Goal: Find specific page/section: Find specific page/section

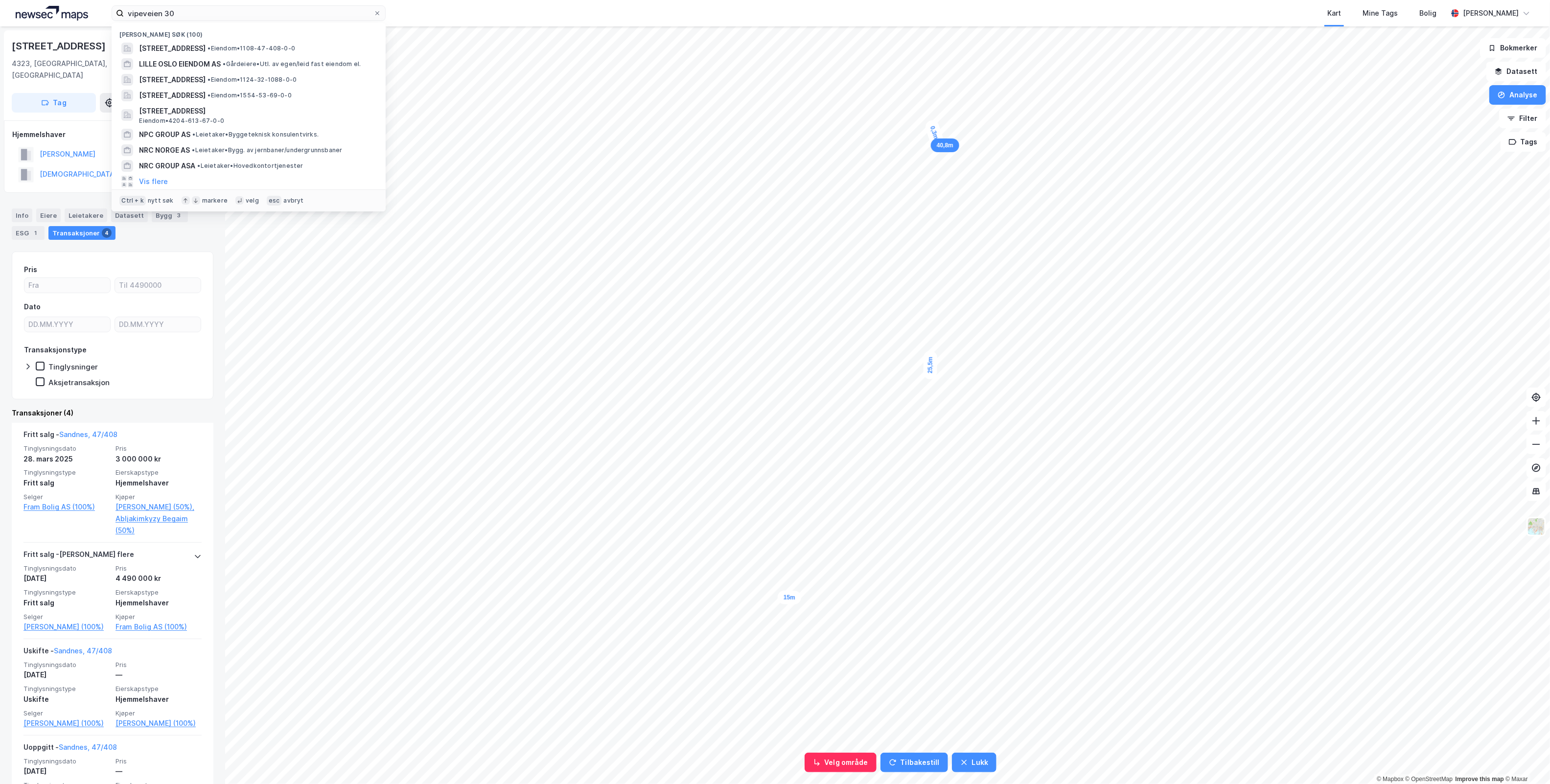
drag, startPoint x: 0, startPoint y: 0, endPoint x: 37, endPoint y: 16, distance: 40.3
click at [37, 16] on div "vipeveien 30 Nylige søk (100) [STREET_ADDRESS] • Eiendom • 1108-47-408-0-0 LILL…" at bounding box center [775, 13] width 1550 height 26
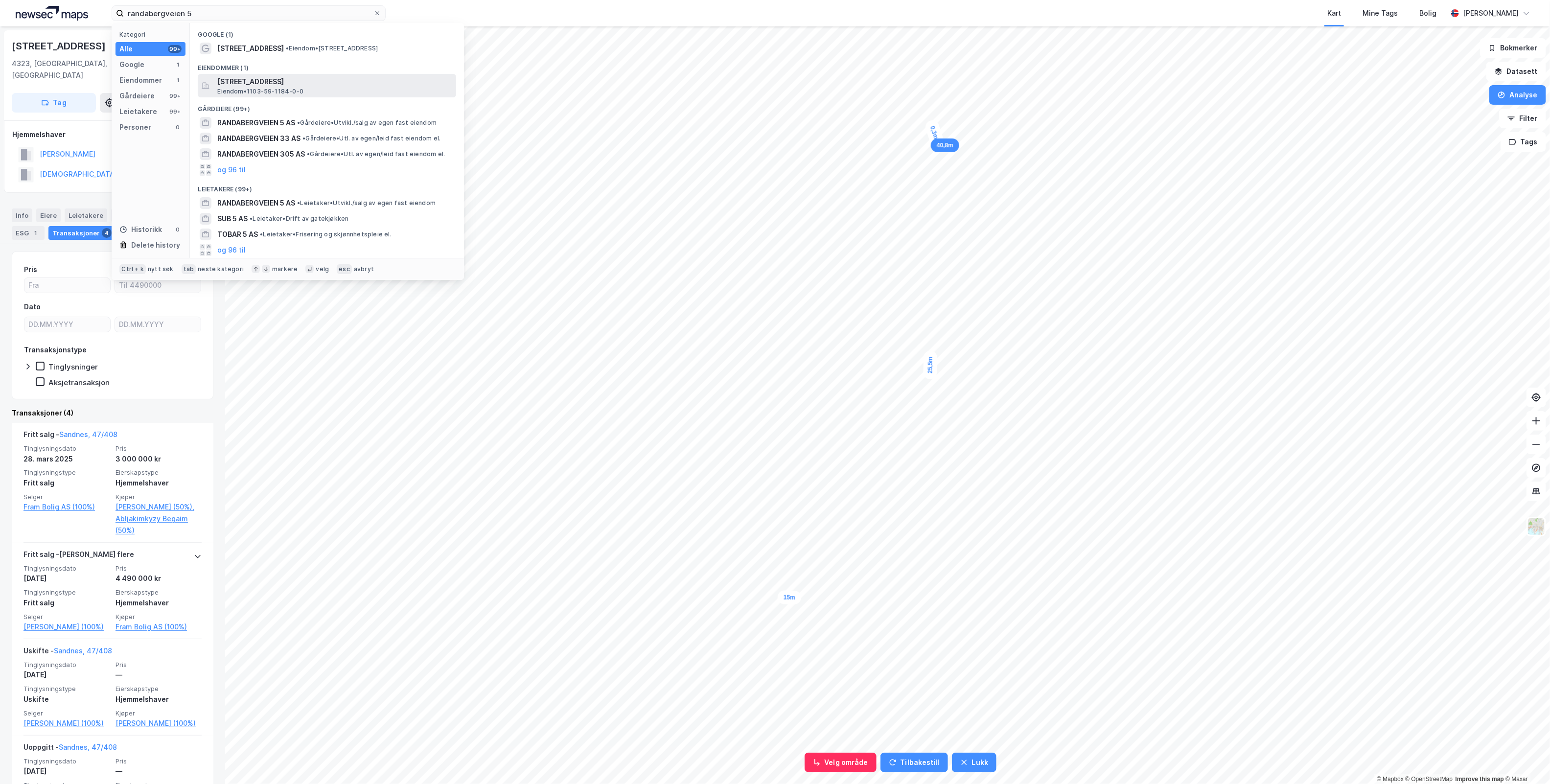
type input "randabergveien 5"
click at [404, 88] on div "[STREET_ADDRESS] • 1103-59-1184-0-0" at bounding box center [336, 85] width 237 height 20
